Goal: Communication & Community: Answer question/provide support

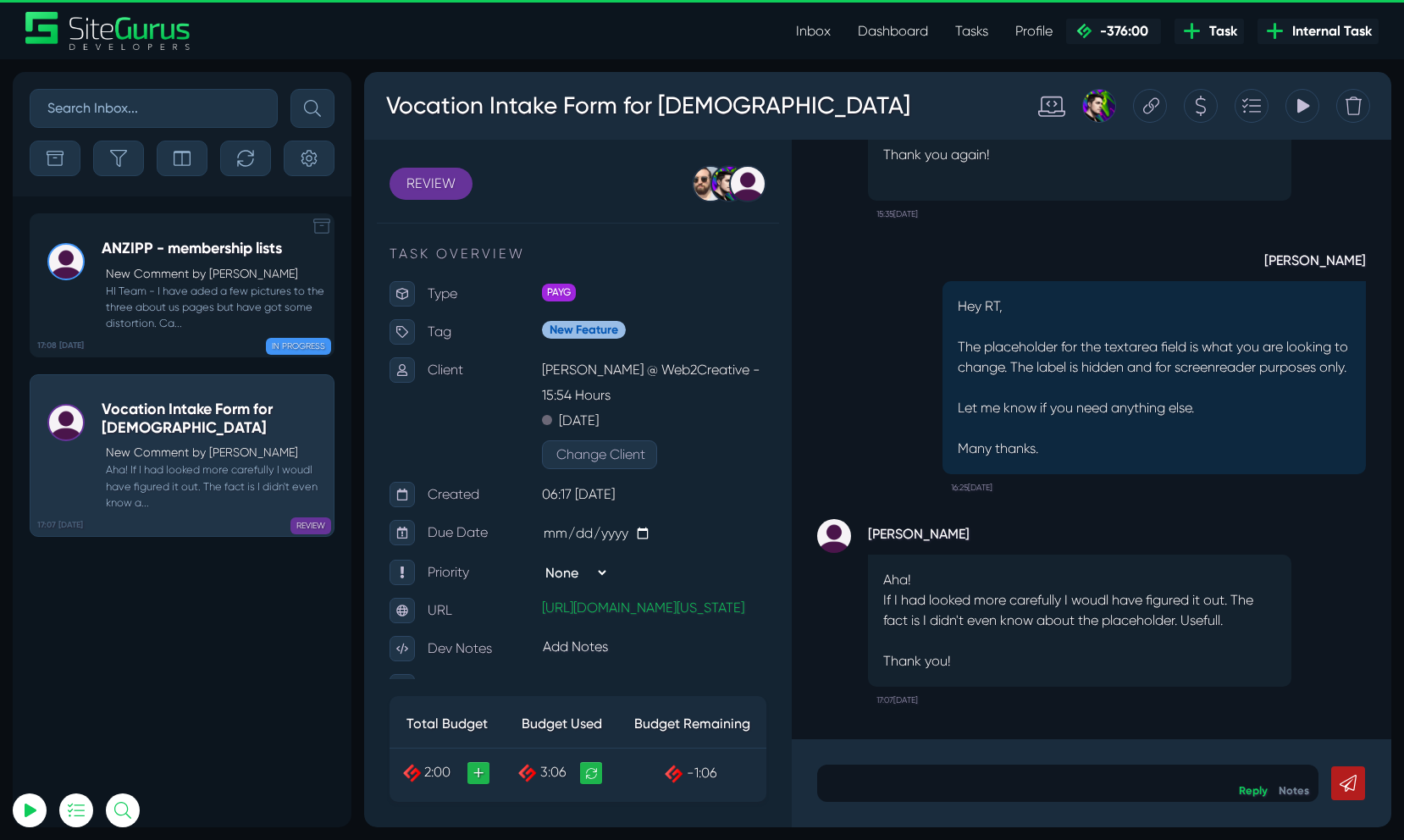
click at [239, 303] on small "HI Team - I have aded a few pictures to the three about us pages but have got s…" at bounding box center [213, 307] width 224 height 49
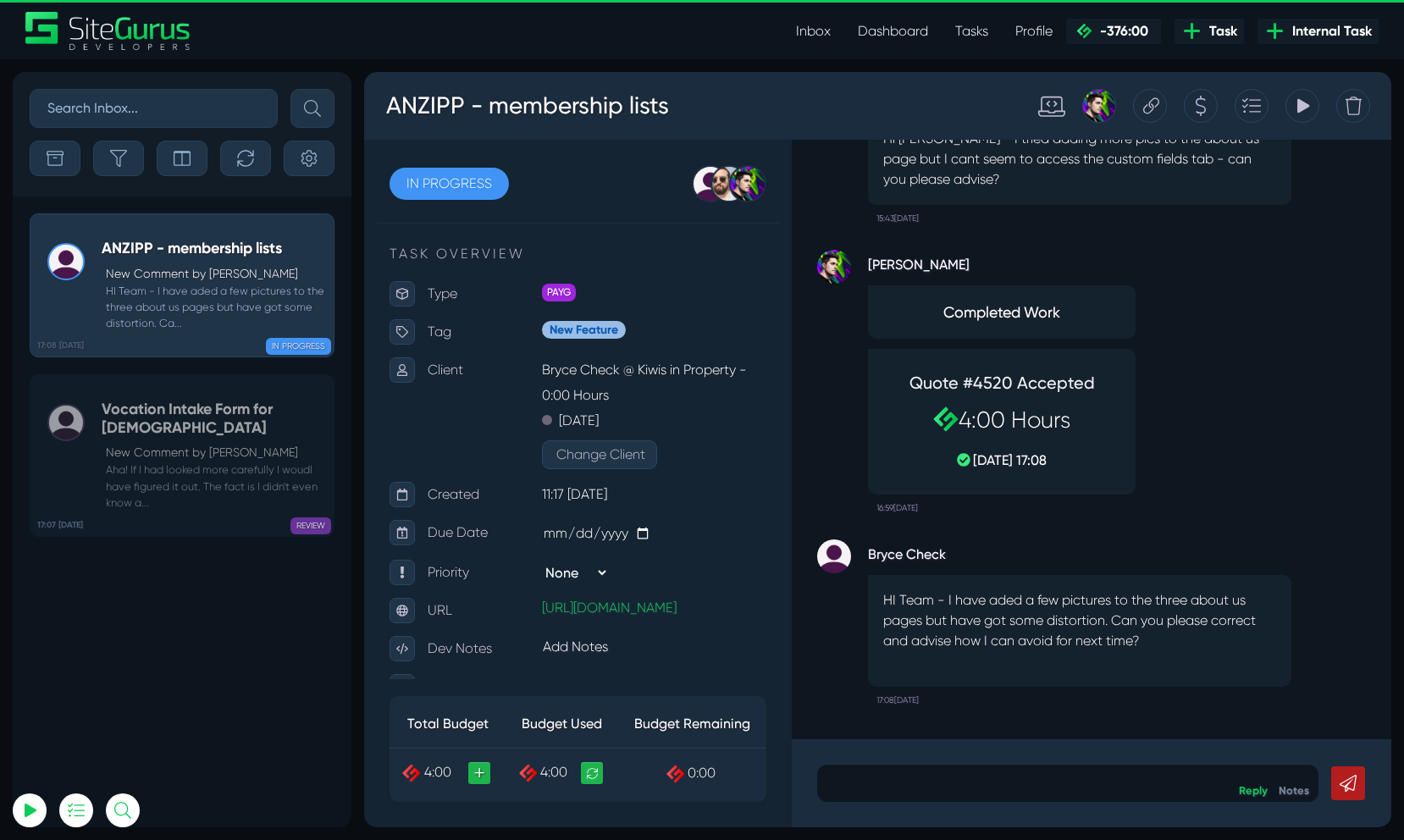
click at [834, 38] on link "Inbox" at bounding box center [812, 31] width 62 height 34
